Goal: Feedback & Contribution: Contribute content

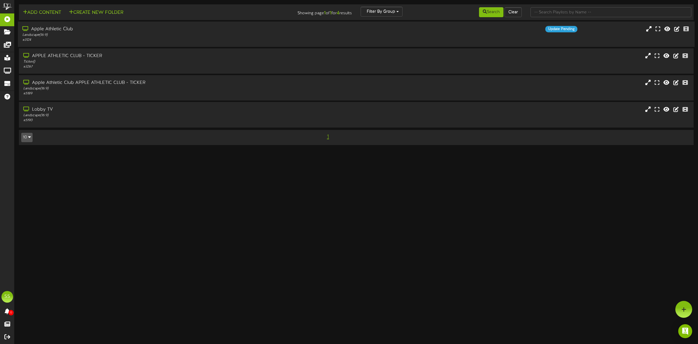
click at [84, 34] on div "Landscape ( 16:9 )" at bounding box center [158, 35] width 273 height 5
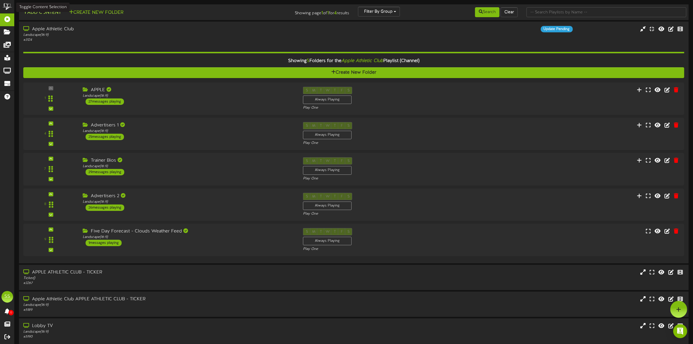
click at [42, 14] on button "Add Content" at bounding box center [42, 12] width 42 height 7
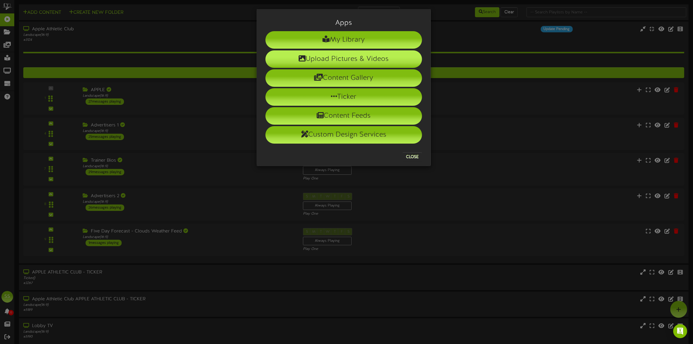
click at [356, 58] on li "Upload Pictures & Videos" at bounding box center [343, 58] width 157 height 17
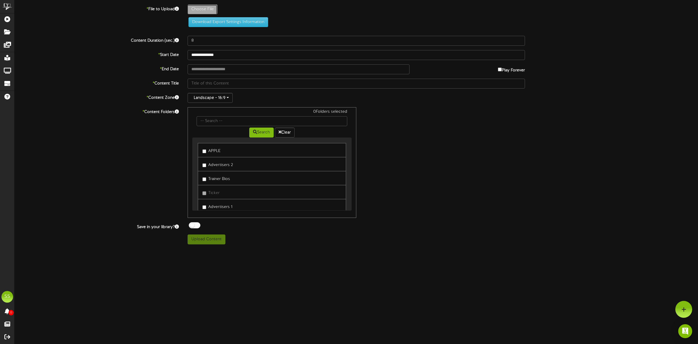
type input "**********"
type input "swimandplay-oct2025-revel"
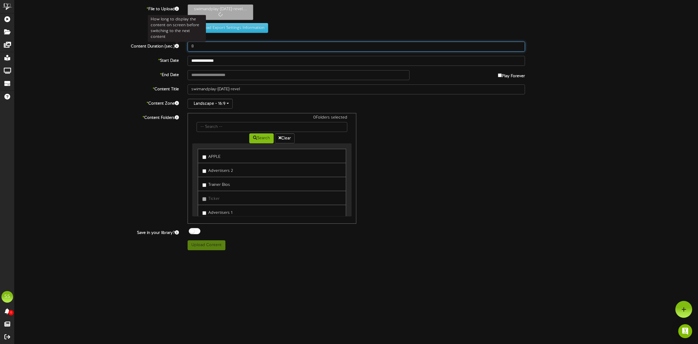
drag, startPoint x: 205, startPoint y: 49, endPoint x: 177, endPoint y: 47, distance: 28.0
click at [177, 47] on div "Content Duration (sec.) 8" at bounding box center [356, 47] width 693 height 10
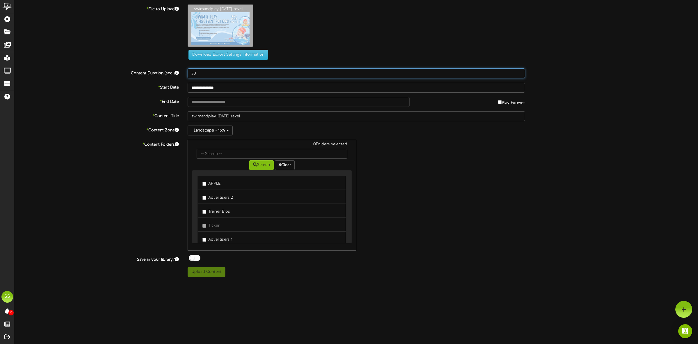
type input "30"
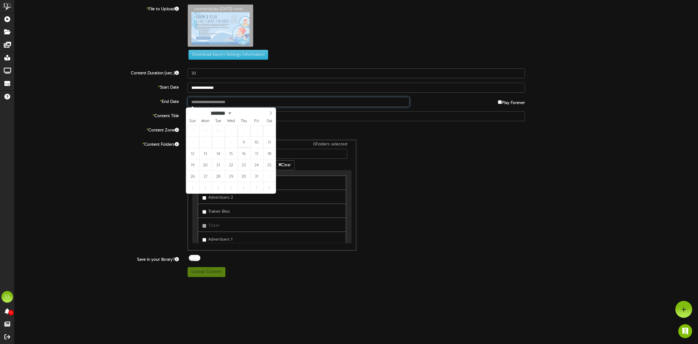
click at [198, 102] on input "text" at bounding box center [299, 102] width 222 height 10
type input "**********"
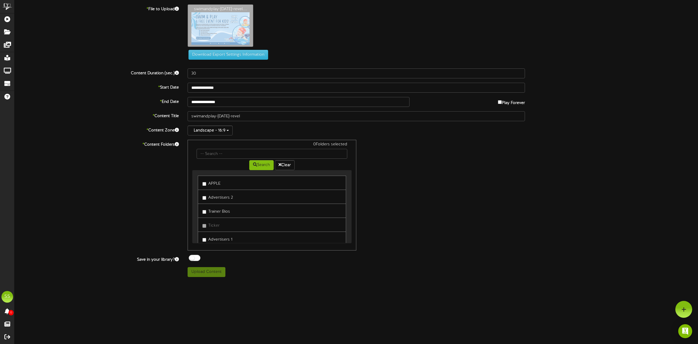
click at [216, 185] on label "APPLE" at bounding box center [212, 183] width 18 height 8
click at [197, 257] on div at bounding box center [195, 258] width 12 height 6
click at [208, 276] on button "Upload Content" at bounding box center [207, 272] width 38 height 10
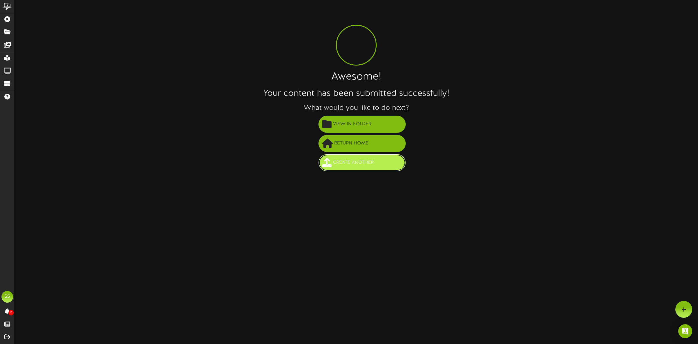
click at [358, 159] on span "Create Another" at bounding box center [354, 163] width 44 height 10
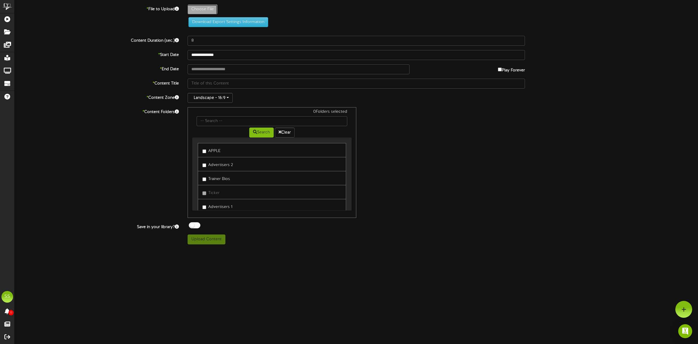
type input "**********"
type input "swimandplay-[DATE]-revel"
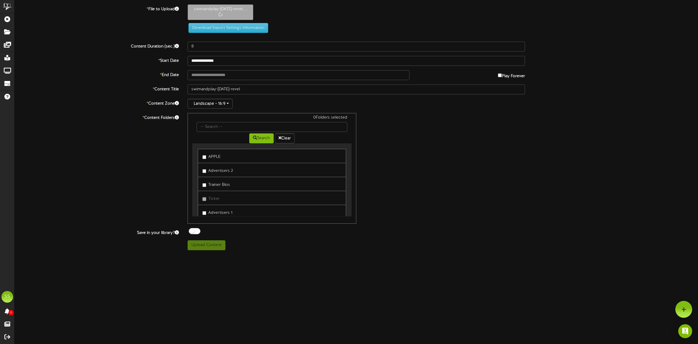
click at [198, 40] on div "**********" at bounding box center [357, 127] width 684 height 246
drag, startPoint x: 195, startPoint y: 46, endPoint x: 184, endPoint y: 48, distance: 11.3
click at [184, 48] on div "8" at bounding box center [356, 47] width 346 height 10
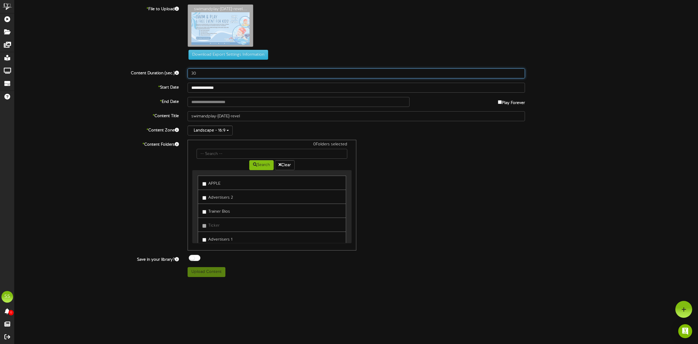
type input "30"
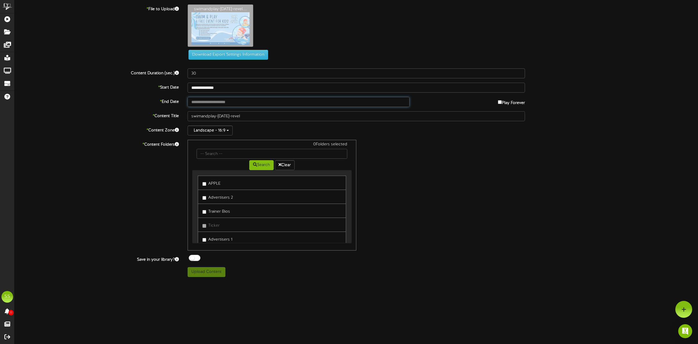
click at [207, 100] on input "text" at bounding box center [299, 102] width 222 height 10
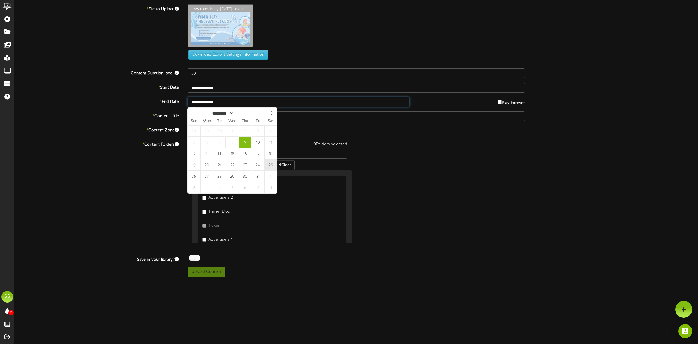
type input "**********"
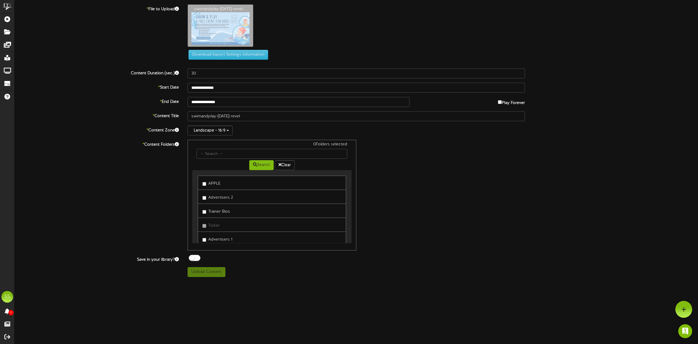
click at [214, 185] on label "APPLE" at bounding box center [212, 183] width 18 height 8
click at [194, 260] on div at bounding box center [195, 258] width 12 height 6
click at [207, 274] on button "Upload Content" at bounding box center [207, 272] width 38 height 10
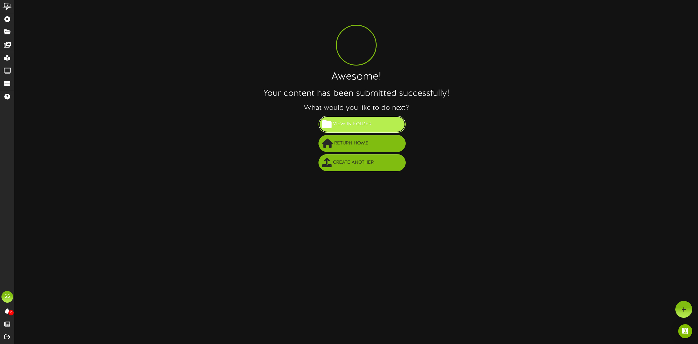
click at [364, 126] on span "View in Folder" at bounding box center [352, 124] width 41 height 10
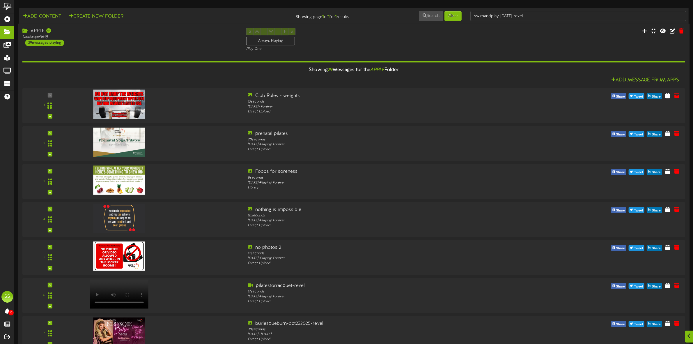
scroll to position [849, 0]
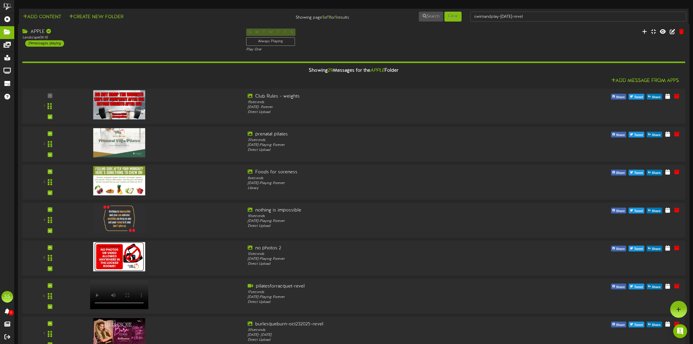
scroll to position [557, 0]
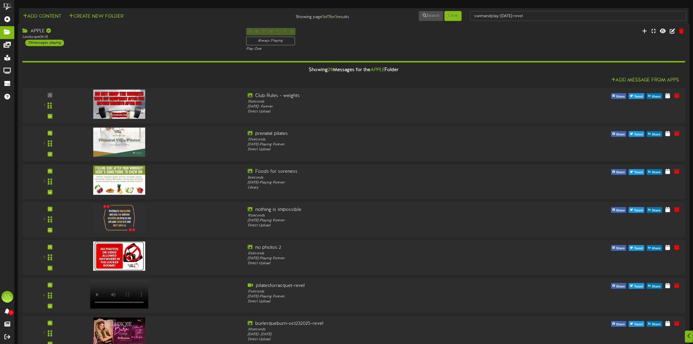
scroll to position [849, 0]
